Goal: Task Accomplishment & Management: Complete application form

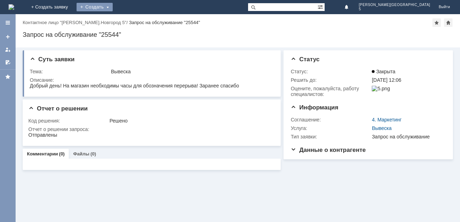
click at [113, 5] on div "Создать" at bounding box center [95, 7] width 36 height 9
click at [72, 5] on link "+ Создать заявку" at bounding box center [49, 7] width 45 height 14
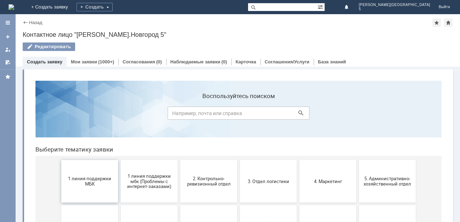
click at [86, 176] on button "1 линия поддержки МБК" at bounding box center [89, 181] width 57 height 43
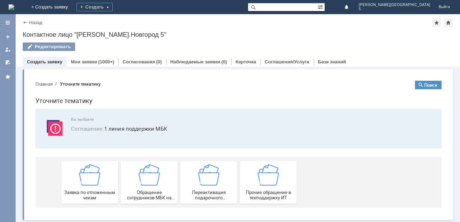
click at [86, 176] on img at bounding box center [89, 174] width 21 height 21
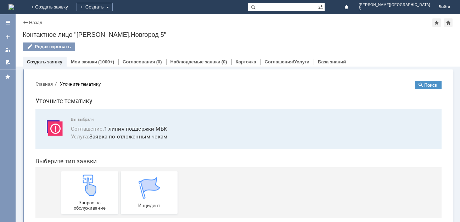
click at [86, 176] on img at bounding box center [89, 185] width 21 height 21
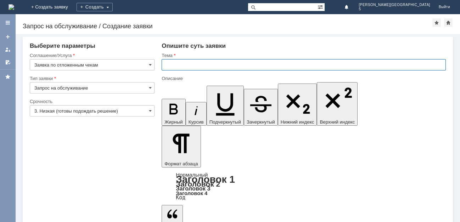
click at [172, 65] on input "text" at bounding box center [304, 64] width 284 height 11
type input "Отложенные чеки 05-06.10.25"
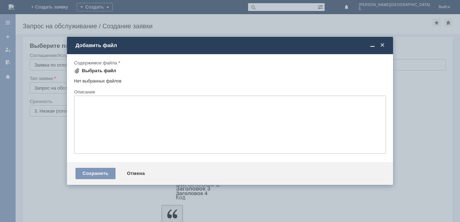
click at [91, 70] on div "Выбрать файл" at bounding box center [99, 71] width 34 height 6
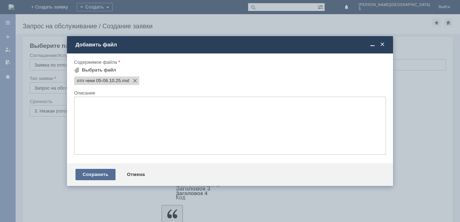
click at [99, 175] on div "Сохранить" at bounding box center [96, 174] width 40 height 11
